Goal: Information Seeking & Learning: Check status

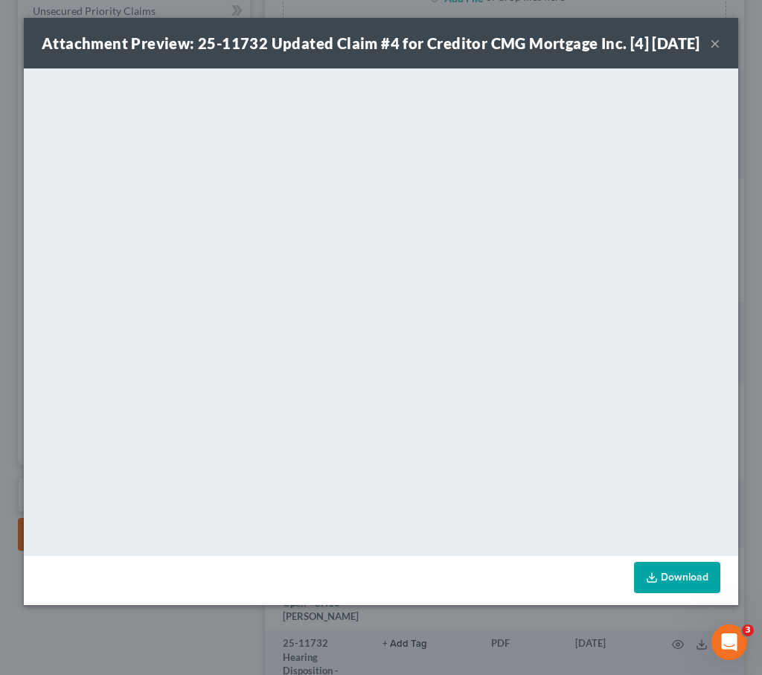
click at [700, 51] on div "Attachment Preview: 25-11732 Updated Claim #4 for Creditor CMG Mortgage Inc. [4…" at bounding box center [371, 43] width 659 height 21
click at [722, 51] on div "Attachment Preview: 25-11732 Updated Claim #4 for Creditor CMG Mortgage Inc. [4…" at bounding box center [381, 43] width 715 height 51
click at [712, 52] on button "×" at bounding box center [715, 43] width 10 height 18
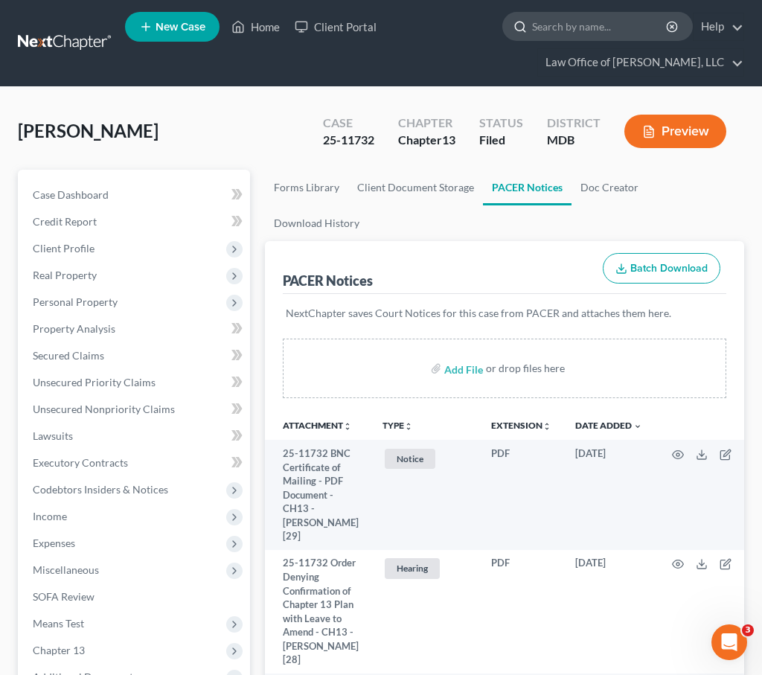
click at [553, 33] on input "search" at bounding box center [600, 27] width 136 height 28
type input "burns"
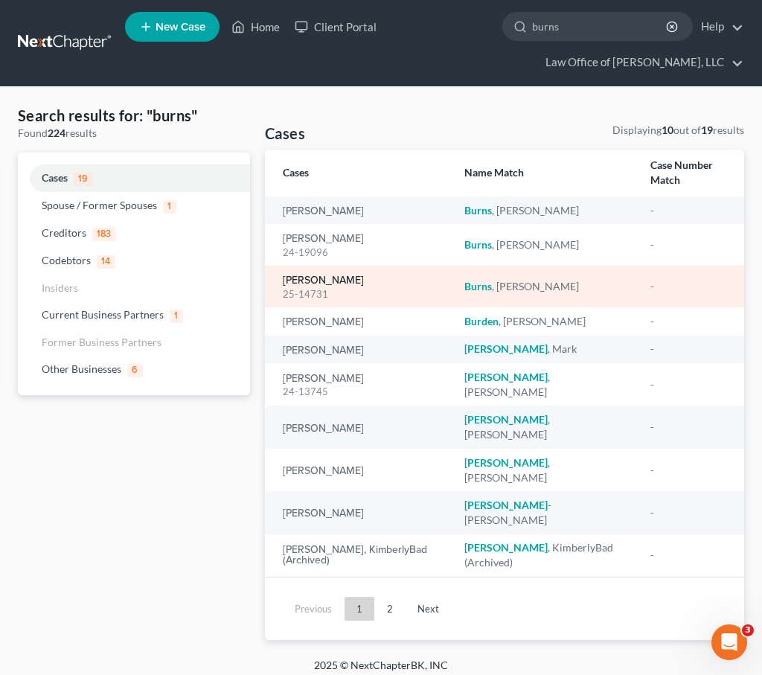
click at [313, 275] on link "[PERSON_NAME]" at bounding box center [323, 280] width 81 height 10
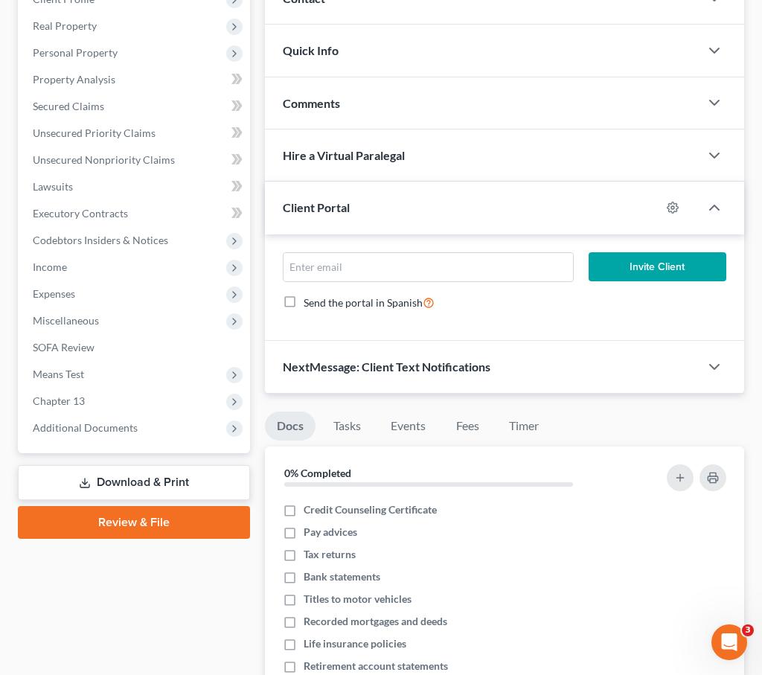
scroll to position [298, 0]
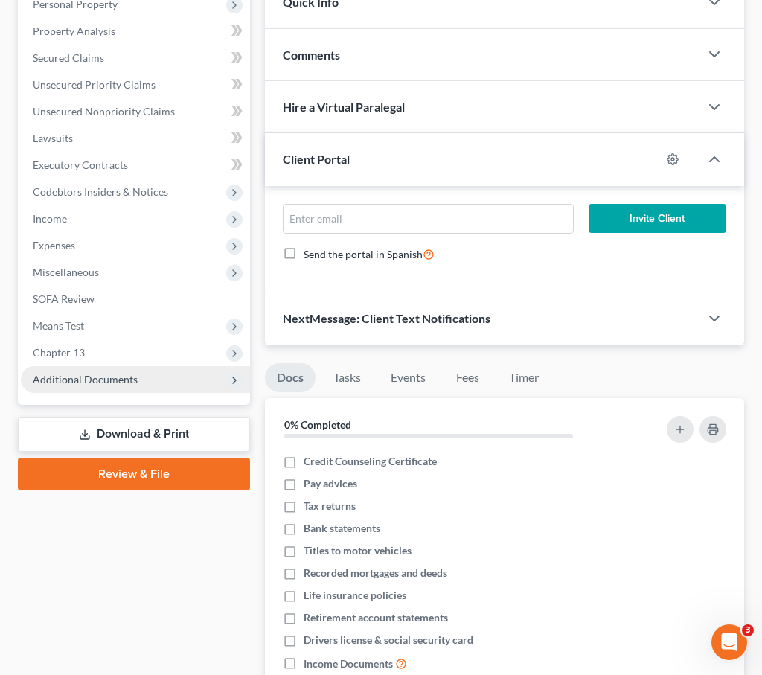
click at [103, 384] on span "Additional Documents" at bounding box center [85, 379] width 105 height 13
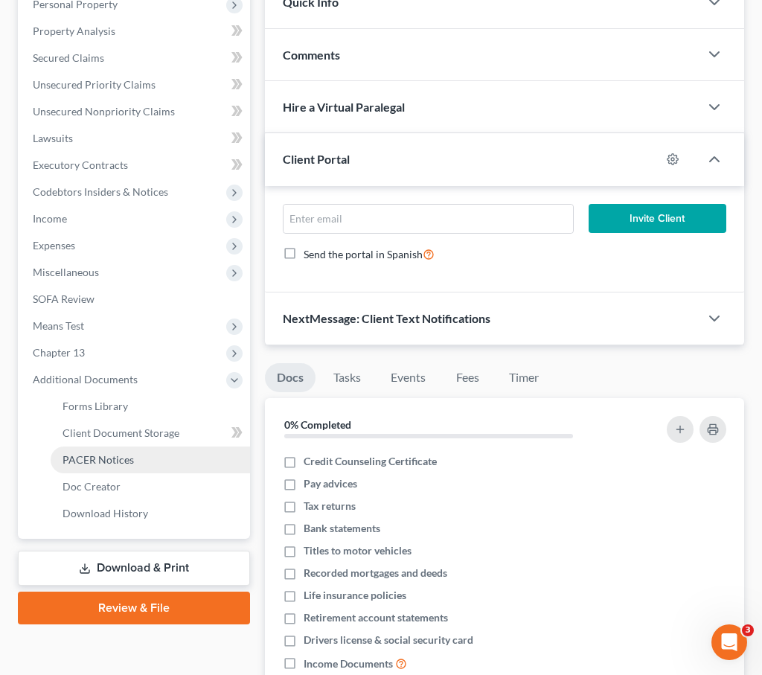
click at [100, 455] on span "PACER Notices" at bounding box center [98, 459] width 71 height 13
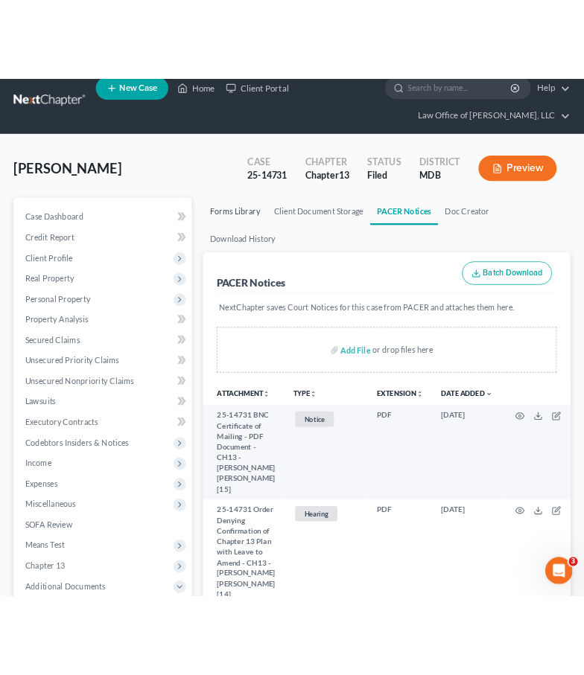
scroll to position [15, 0]
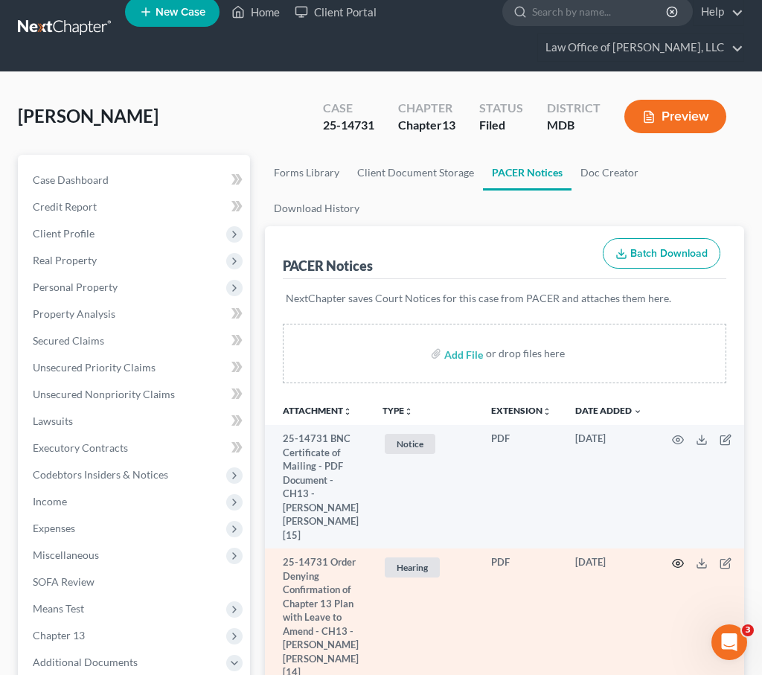
click at [672, 557] on icon "button" at bounding box center [678, 563] width 12 height 12
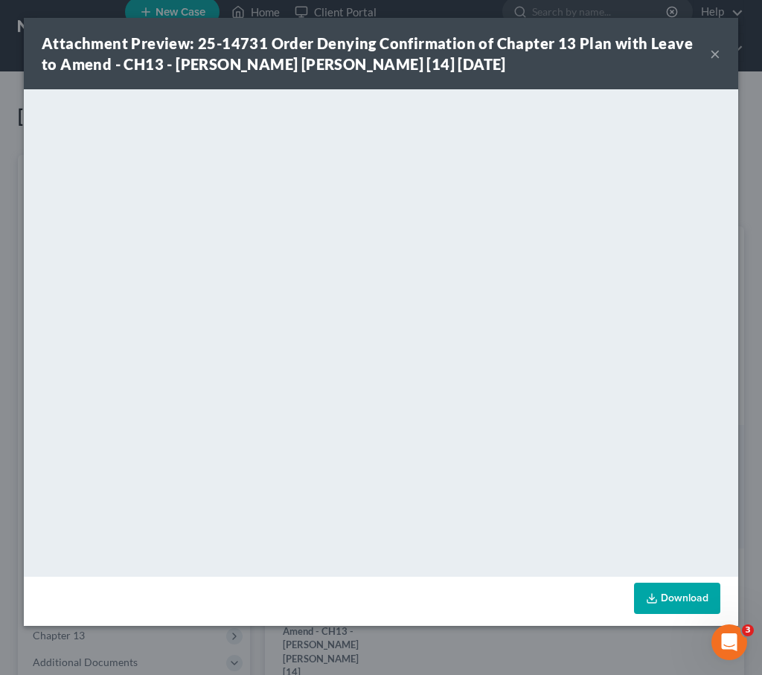
click at [717, 55] on button "×" at bounding box center [715, 54] width 10 height 18
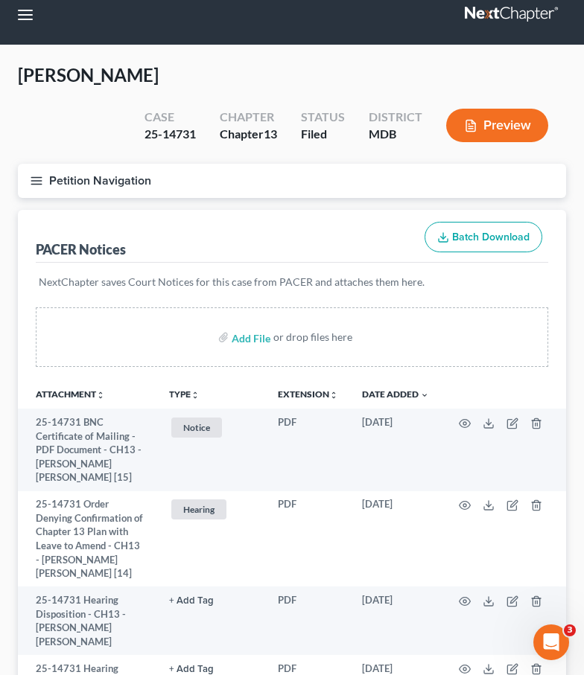
scroll to position [0, 0]
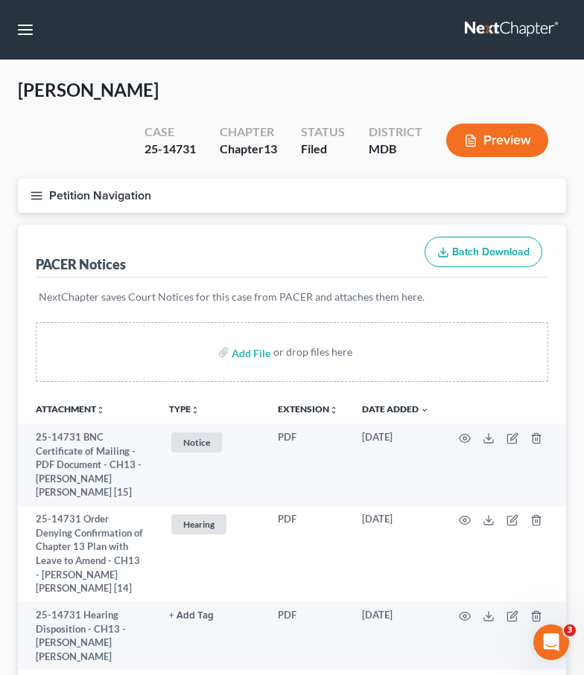
click at [494, 31] on link at bounding box center [511, 29] width 95 height 27
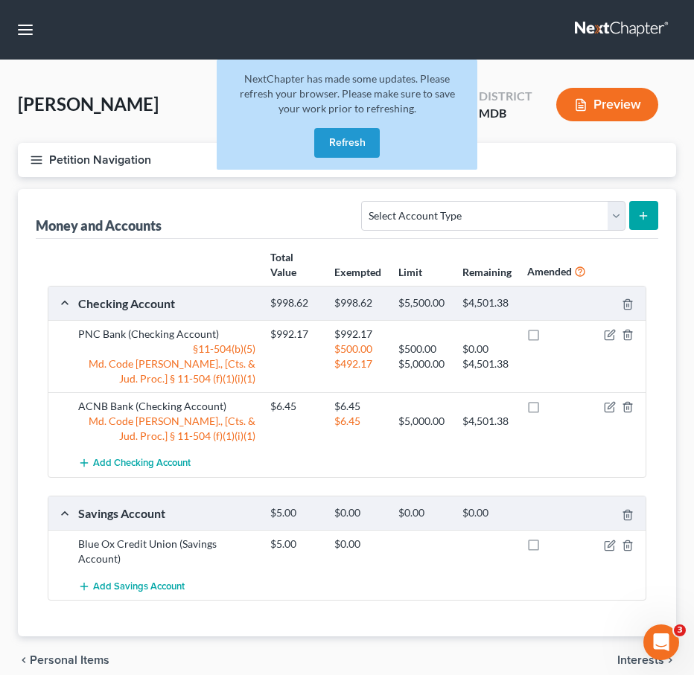
click at [630, 28] on link at bounding box center [622, 29] width 95 height 27
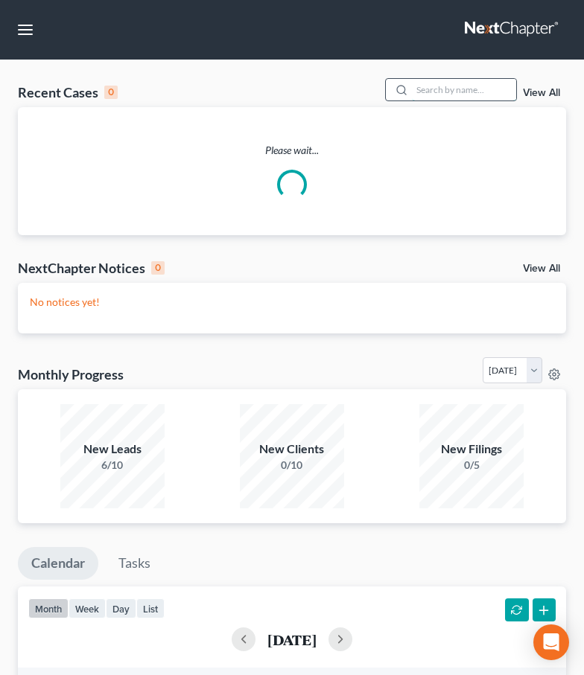
click at [445, 89] on input "search" at bounding box center [464, 90] width 104 height 22
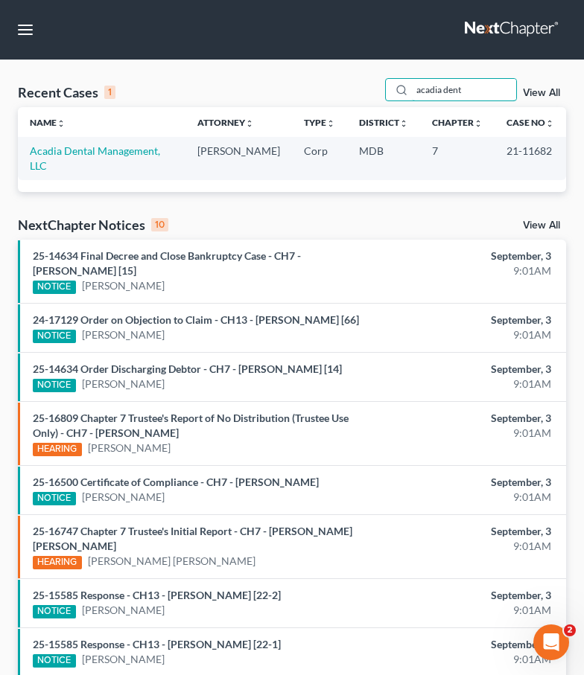
type input "acadia dent"
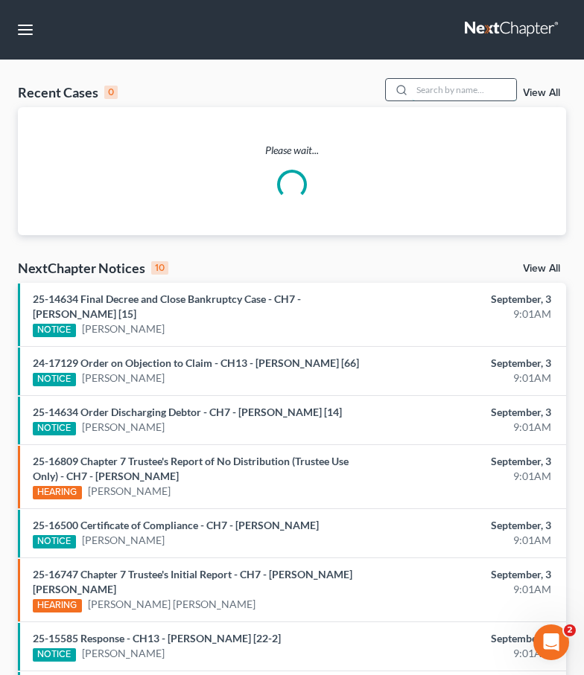
click at [473, 93] on input "search" at bounding box center [464, 90] width 104 height 22
type input "riddick"
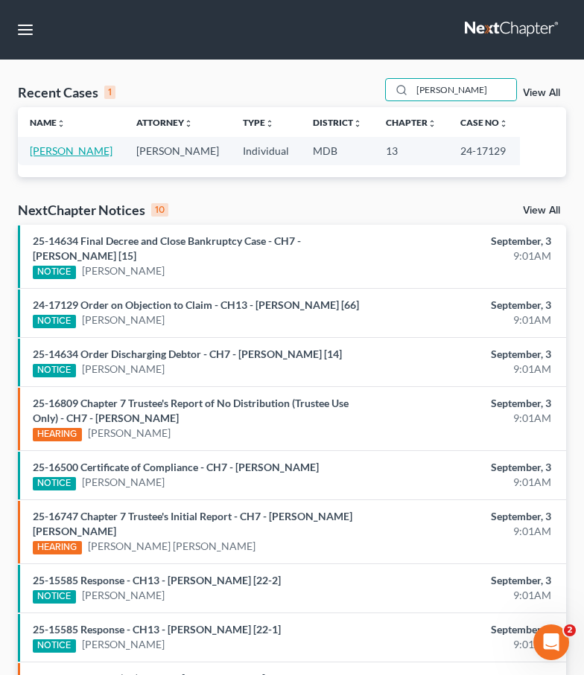
click at [71, 156] on link "Riddick, Cheryl" at bounding box center [71, 150] width 83 height 13
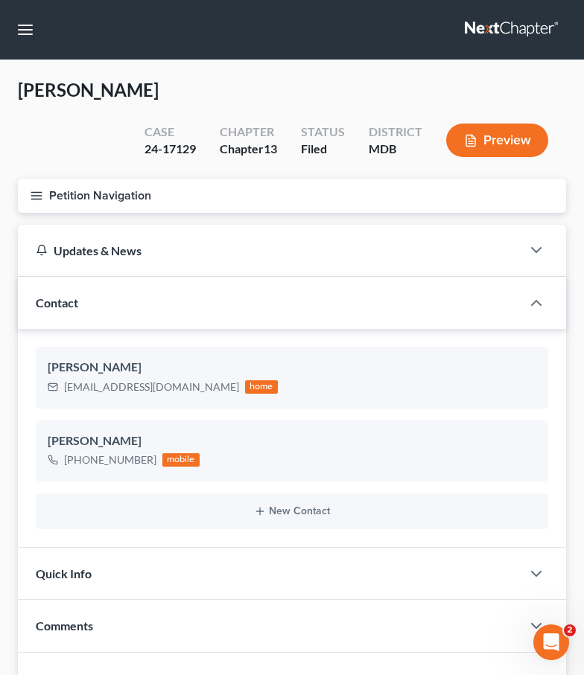
click at [37, 199] on icon "button" at bounding box center [36, 195] width 13 height 13
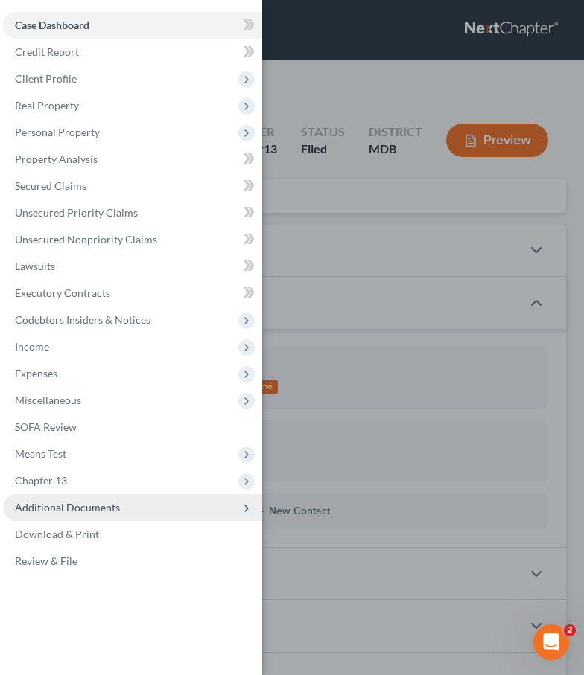
click at [89, 507] on span "Additional Documents" at bounding box center [67, 507] width 105 height 13
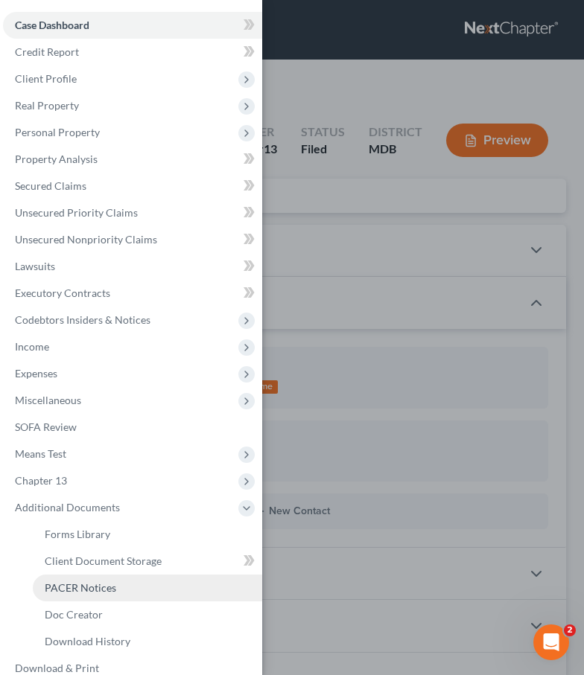
click at [89, 591] on span "PACER Notices" at bounding box center [80, 587] width 71 height 13
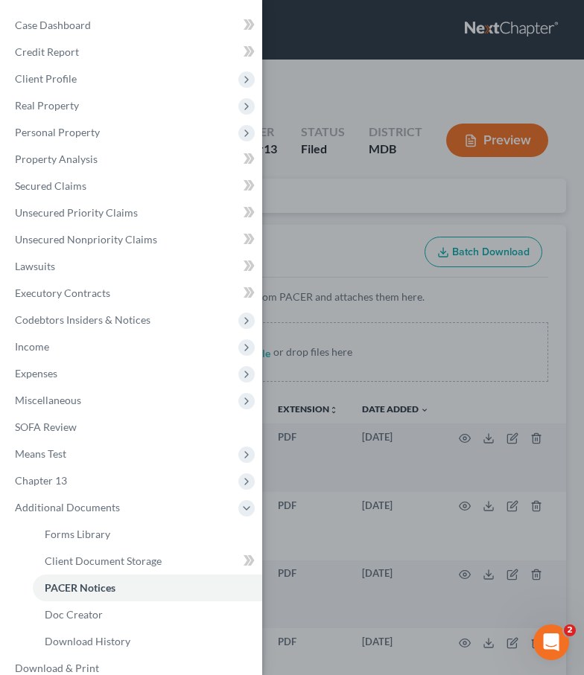
click at [293, 214] on div "Case Dashboard Payments Invoices Payments Payments Credit Report Client Profile" at bounding box center [292, 337] width 584 height 675
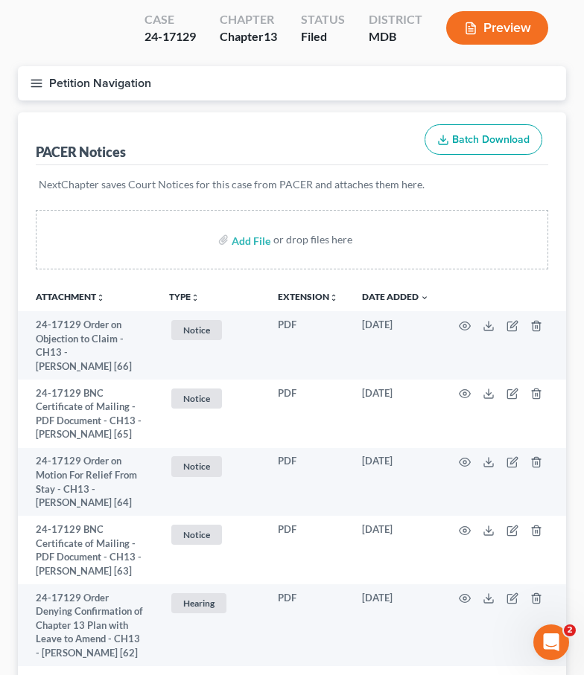
scroll to position [1259, 0]
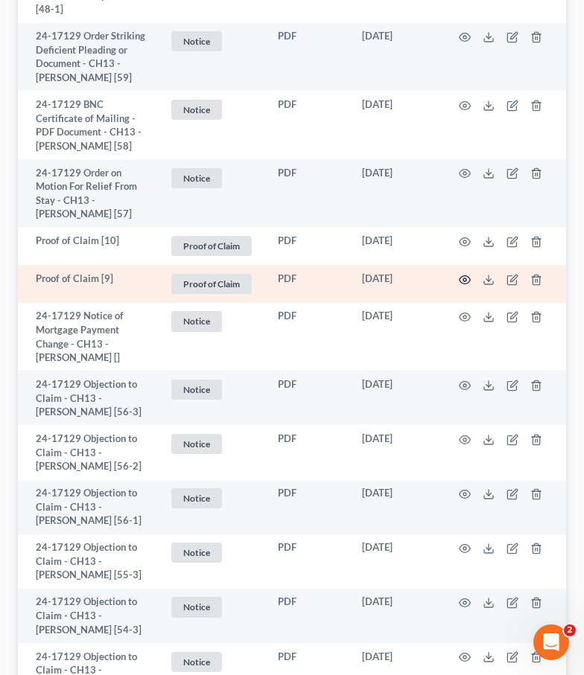
click at [463, 281] on circle "button" at bounding box center [464, 279] width 3 height 3
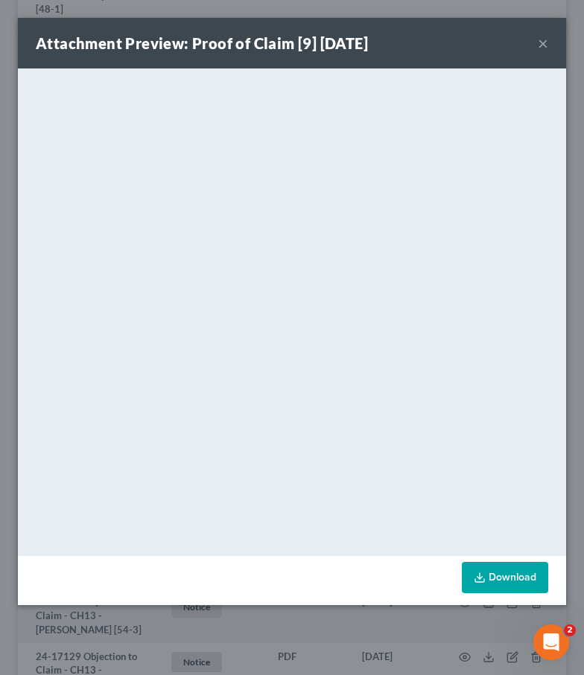
click at [540, 39] on button "×" at bounding box center [542, 43] width 10 height 18
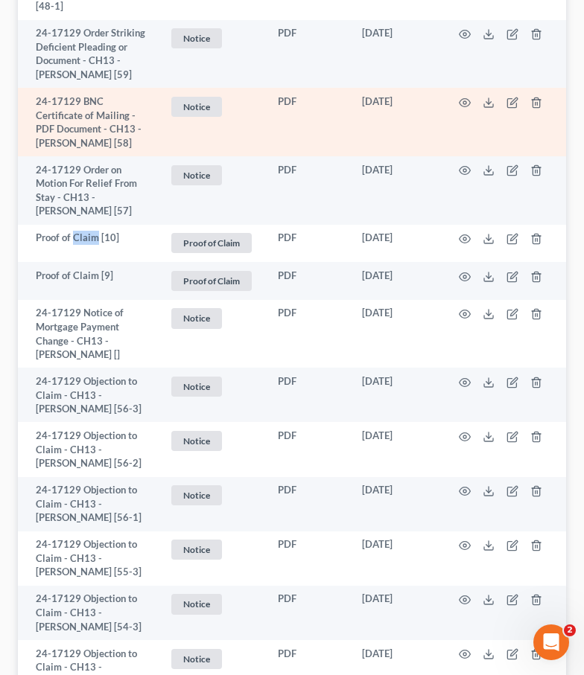
scroll to position [1288, 0]
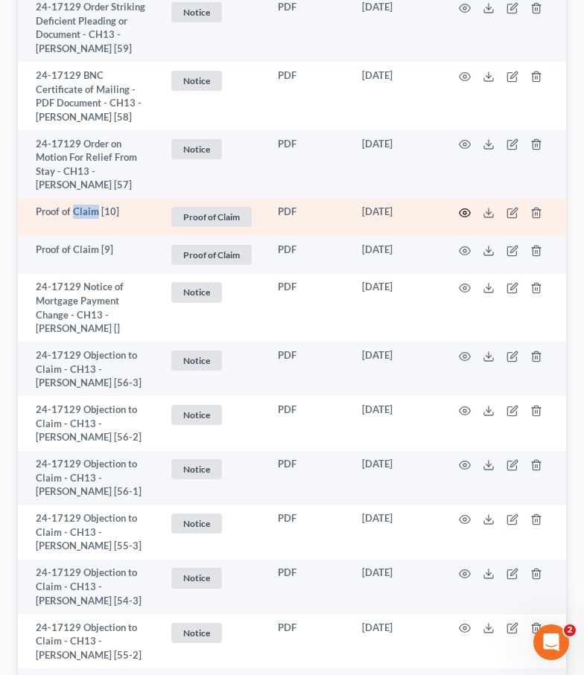
click at [469, 219] on icon "button" at bounding box center [464, 213] width 12 height 12
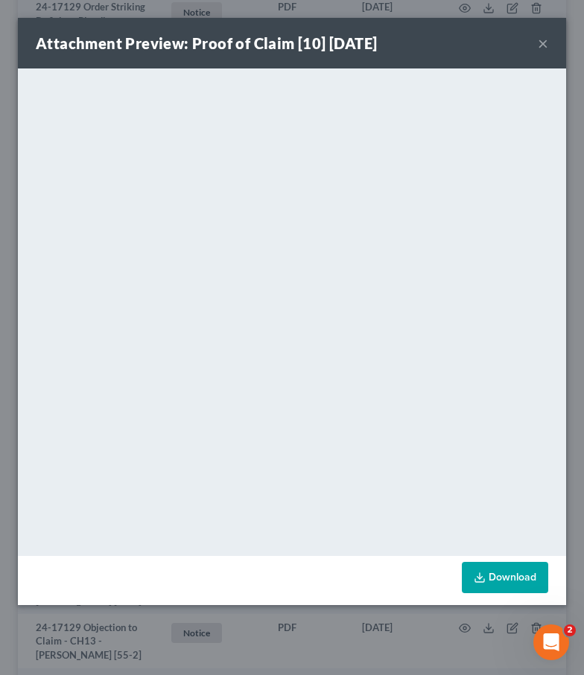
click at [541, 43] on button "×" at bounding box center [542, 43] width 10 height 18
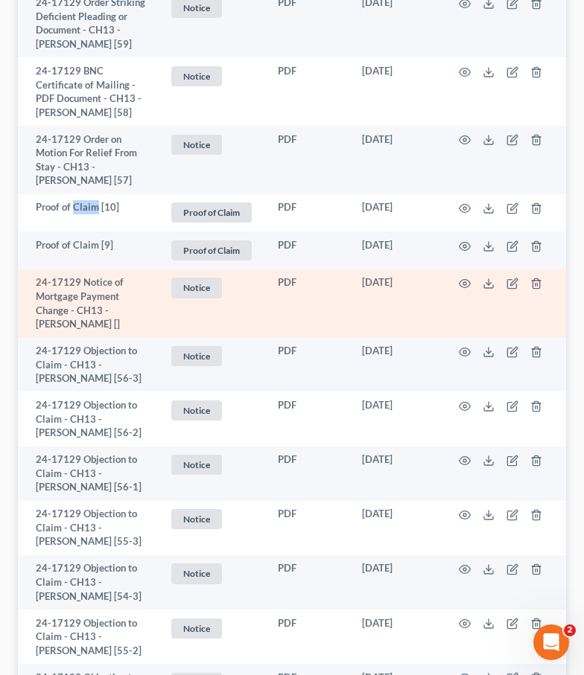
scroll to position [1283, 0]
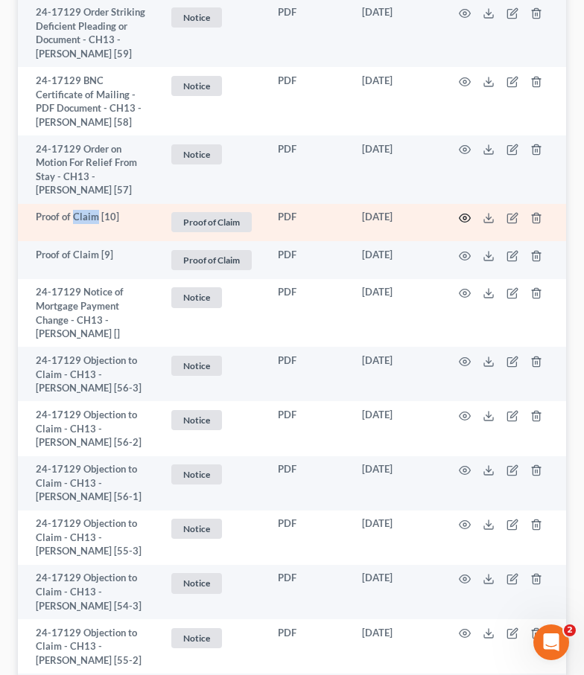
click at [464, 224] on icon "button" at bounding box center [464, 218] width 12 height 12
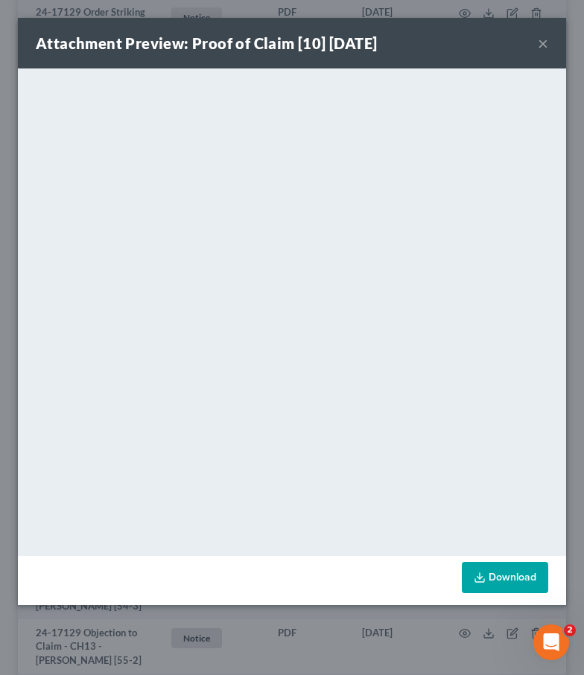
click at [540, 48] on button "×" at bounding box center [542, 43] width 10 height 18
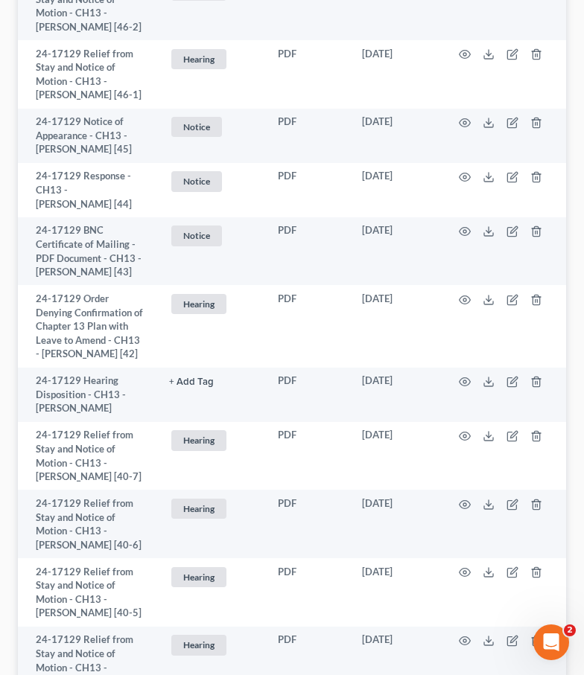
scroll to position [3237, 0]
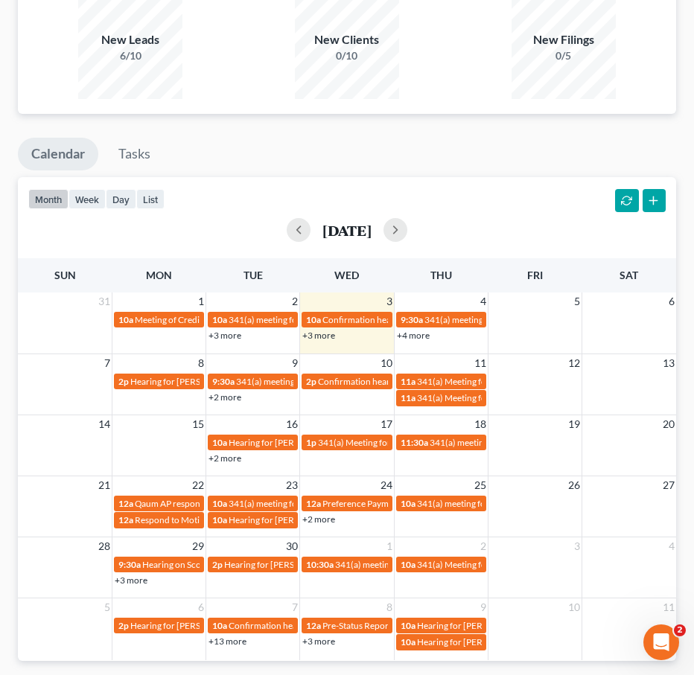
scroll to position [1144, 0]
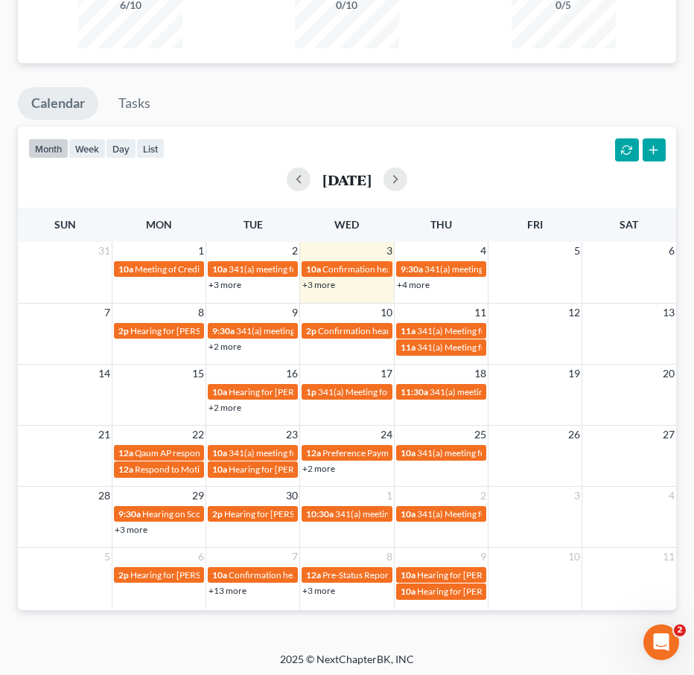
click at [319, 281] on link "+3 more" at bounding box center [318, 284] width 33 height 11
